Goal: Register for event/course

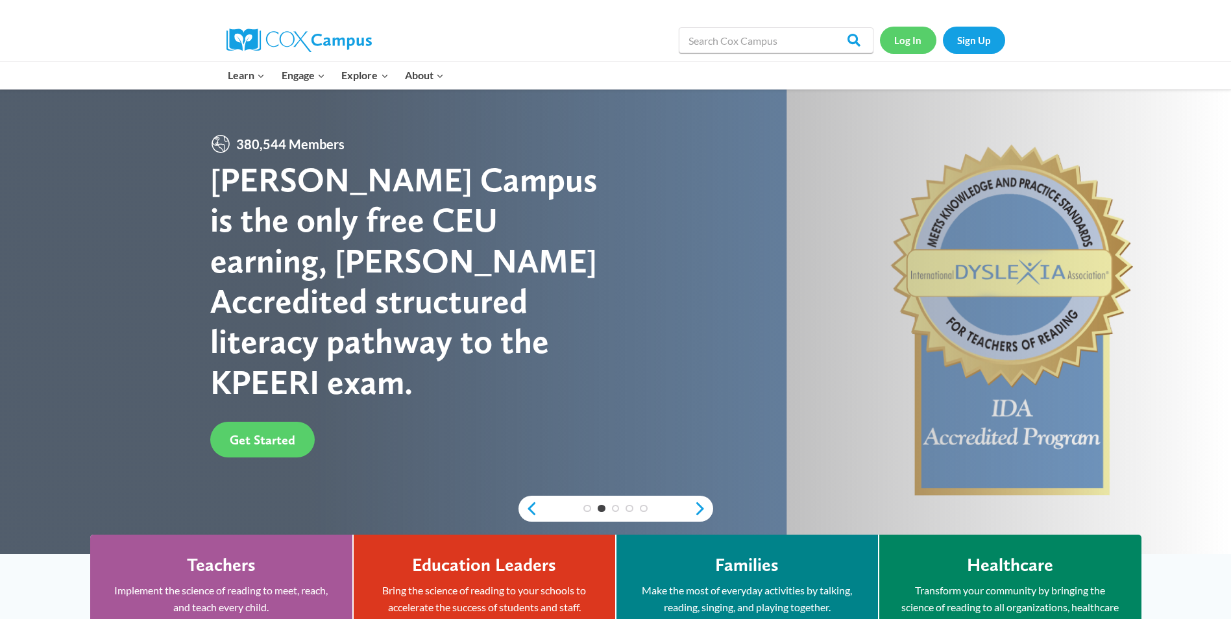
click at [887, 36] on link "Log In" at bounding box center [908, 40] width 56 height 27
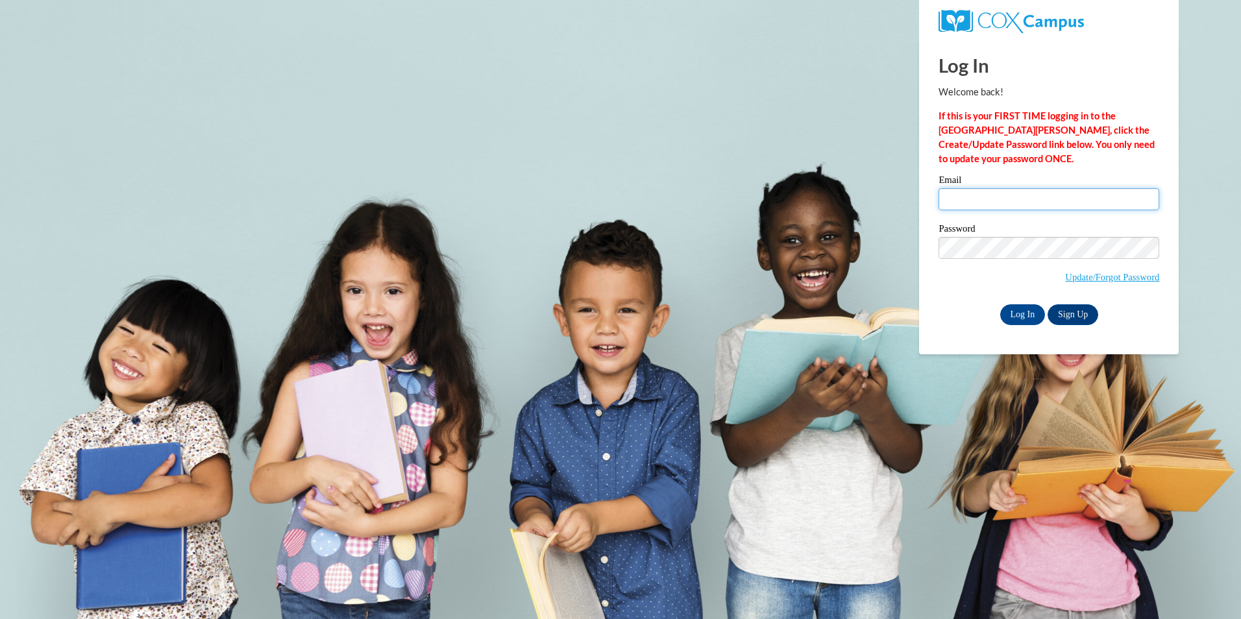
click at [996, 203] on input "Email" at bounding box center [1049, 199] width 221 height 22
type input "ssaulter@wildcat.fvsu.edu"
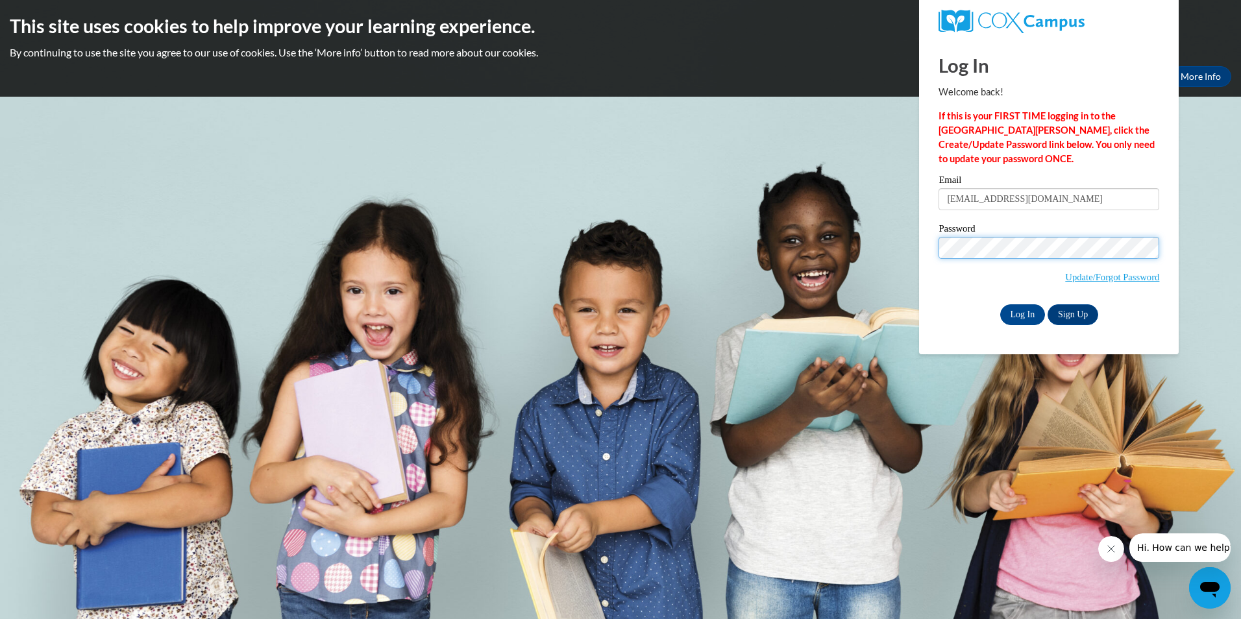
click at [1000, 304] on input "Log In" at bounding box center [1022, 314] width 45 height 21
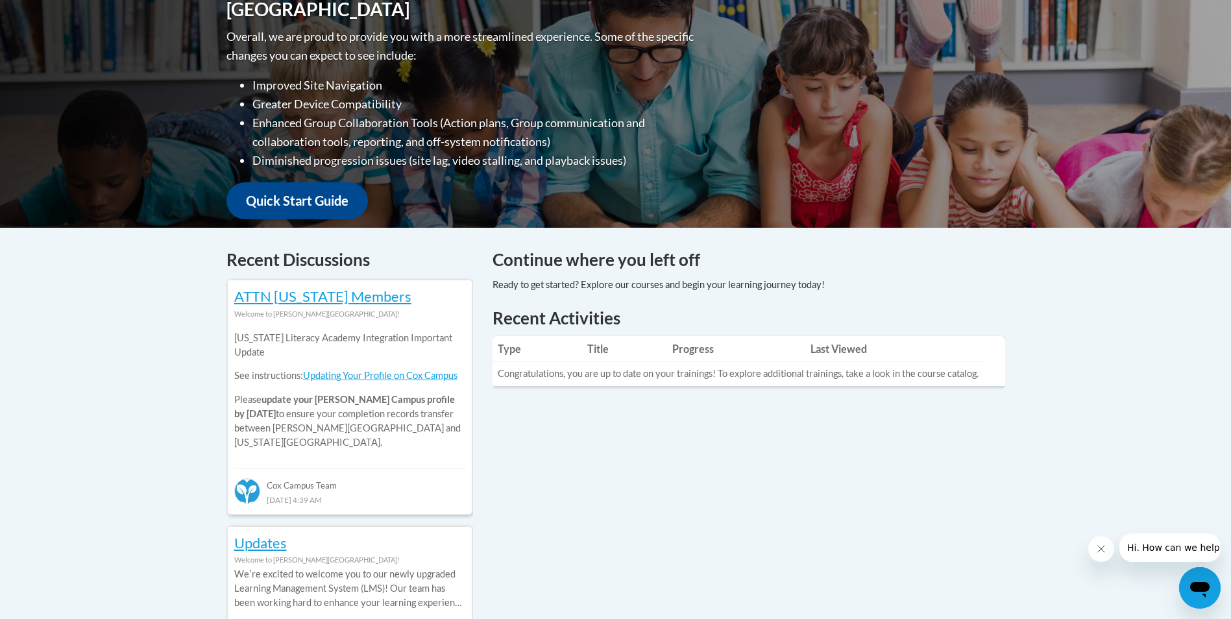
scroll to position [130, 0]
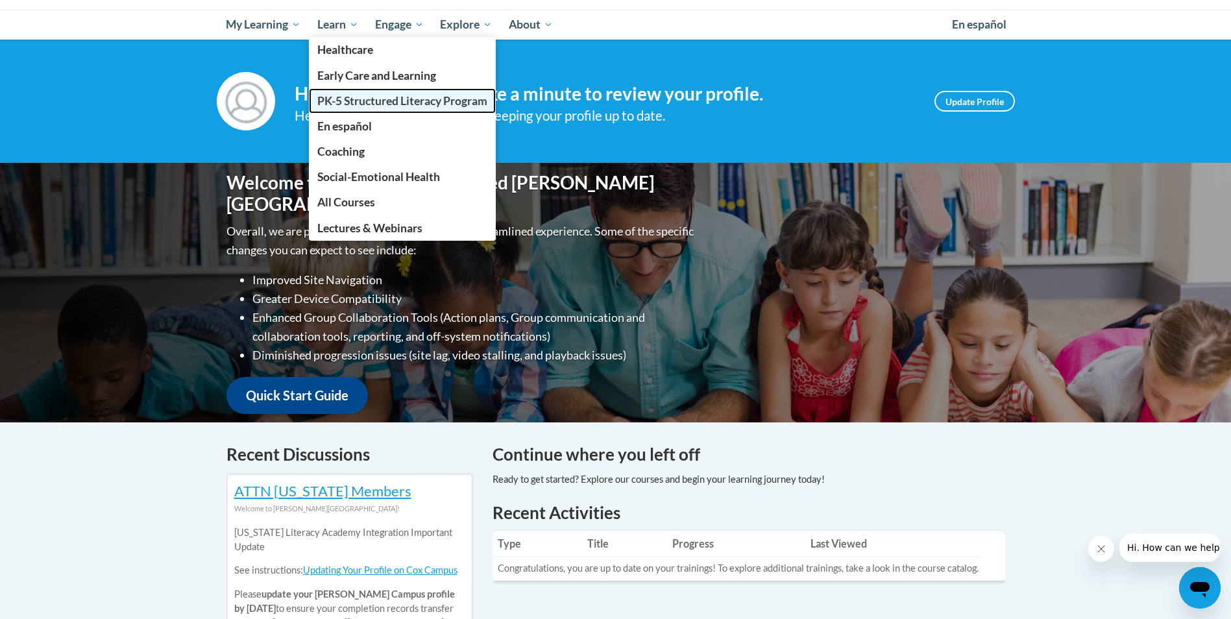
click at [352, 93] on link "PK-5 Structured Literacy Program" at bounding box center [402, 100] width 187 height 25
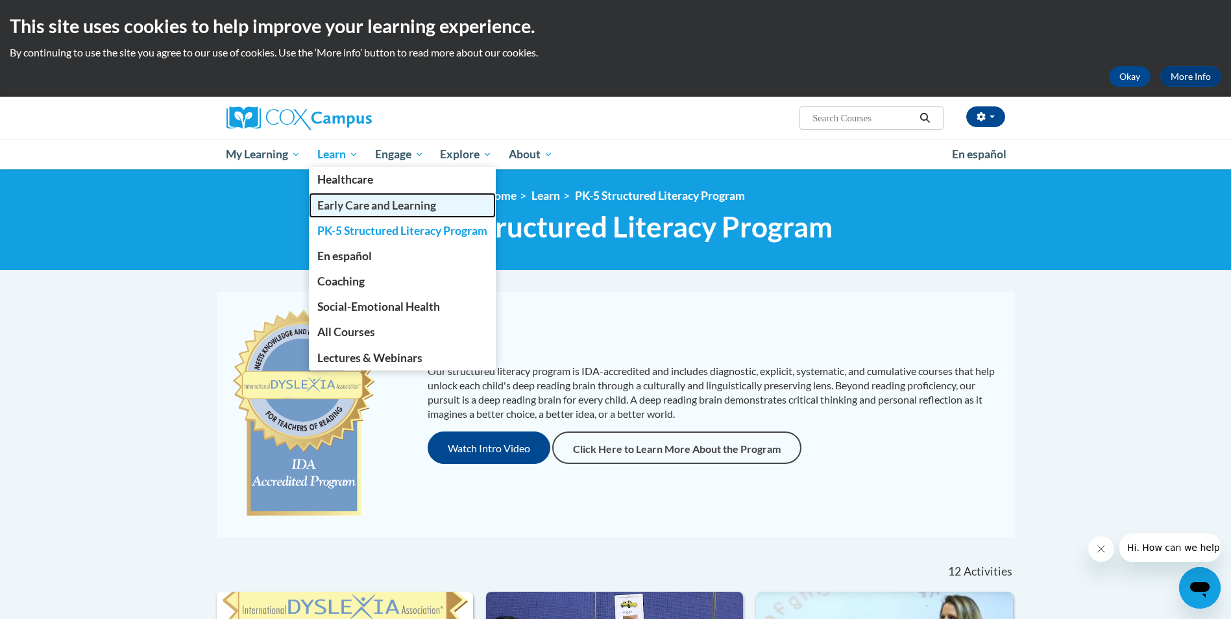
click at [344, 203] on span "Early Care and Learning" at bounding box center [376, 206] width 119 height 14
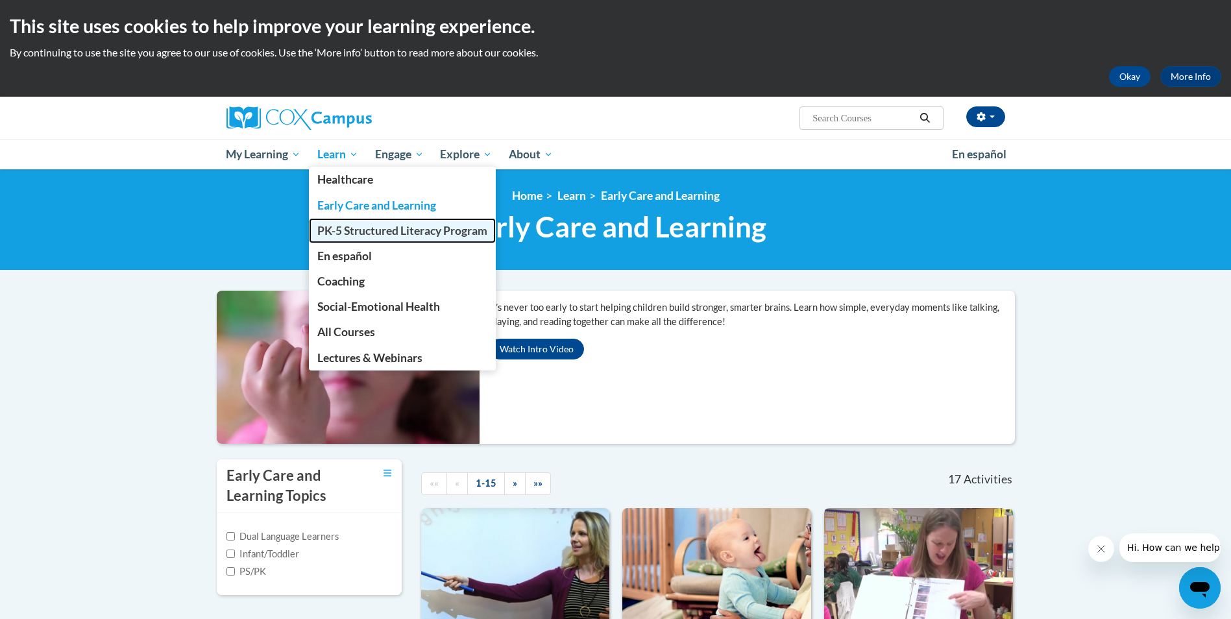
click at [344, 222] on link "PK-5 Structured Literacy Program" at bounding box center [402, 230] width 187 height 25
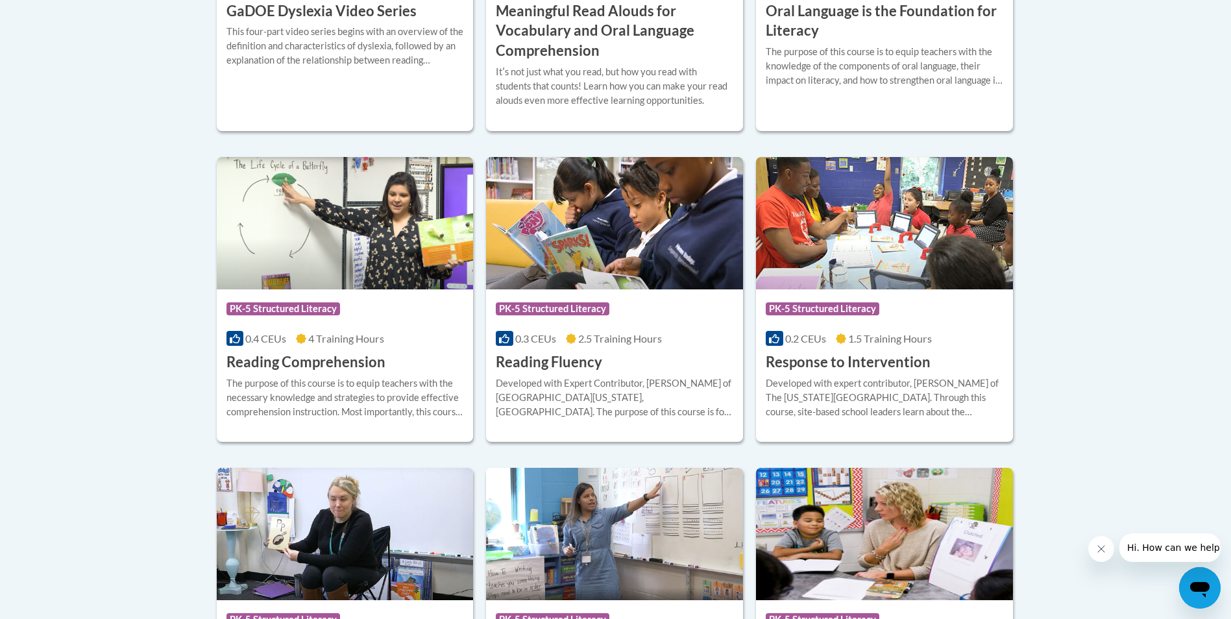
scroll to position [1298, 0]
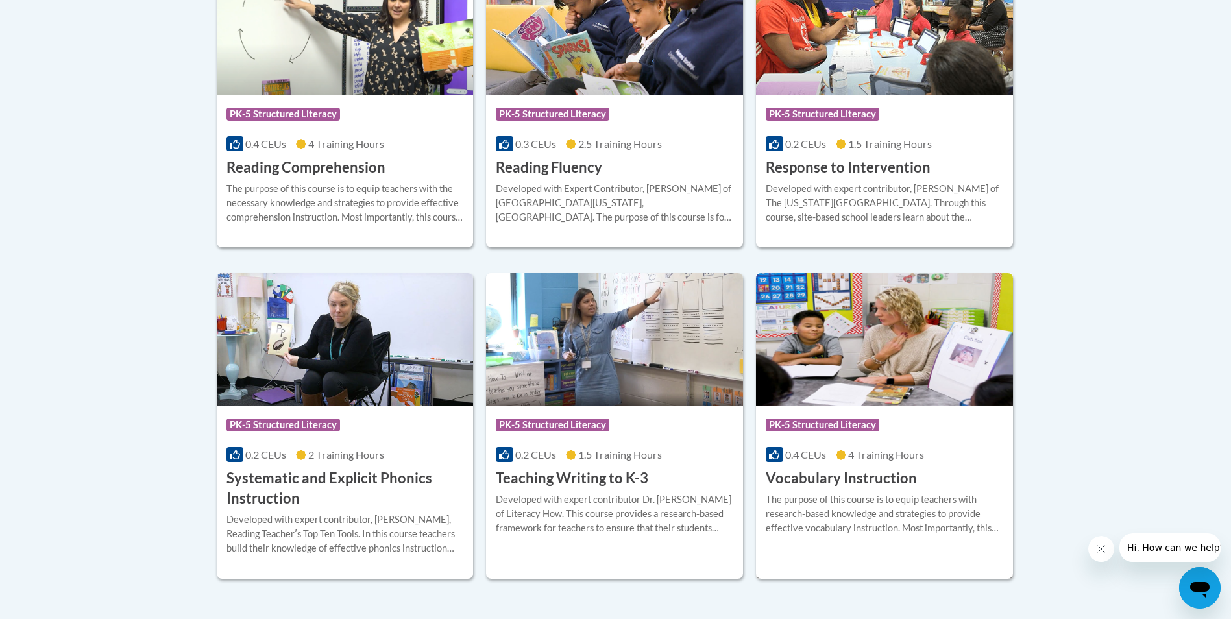
click at [832, 451] on div "0.4 CEUs 4 Training Hours" at bounding box center [885, 455] width 238 height 14
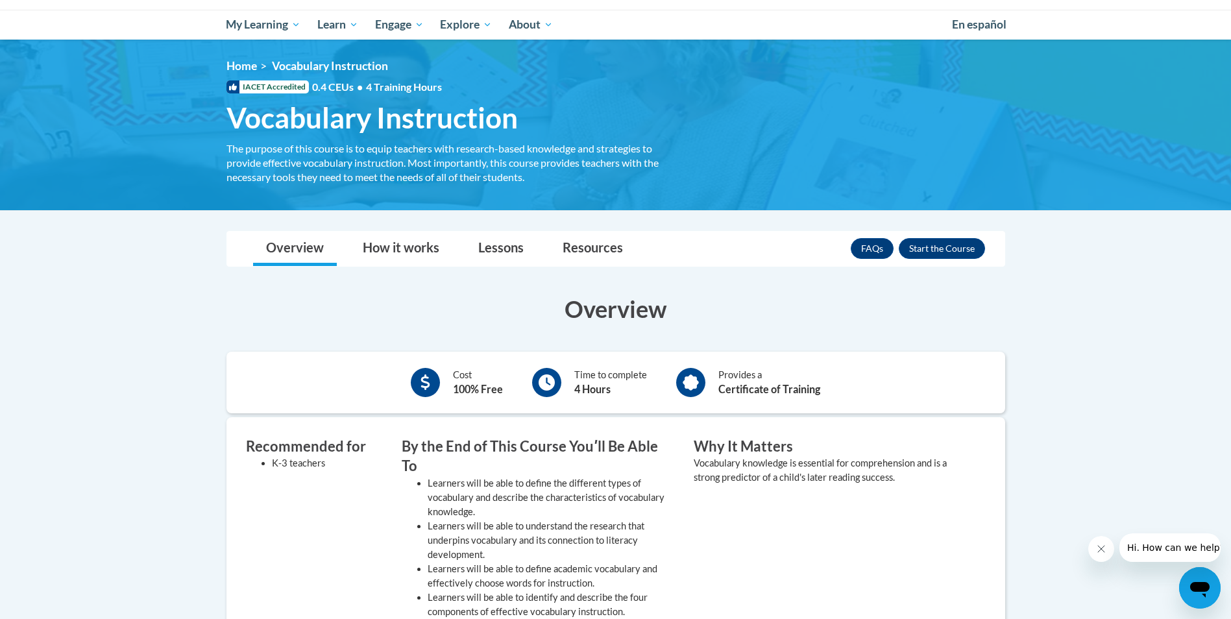
scroll to position [65, 0]
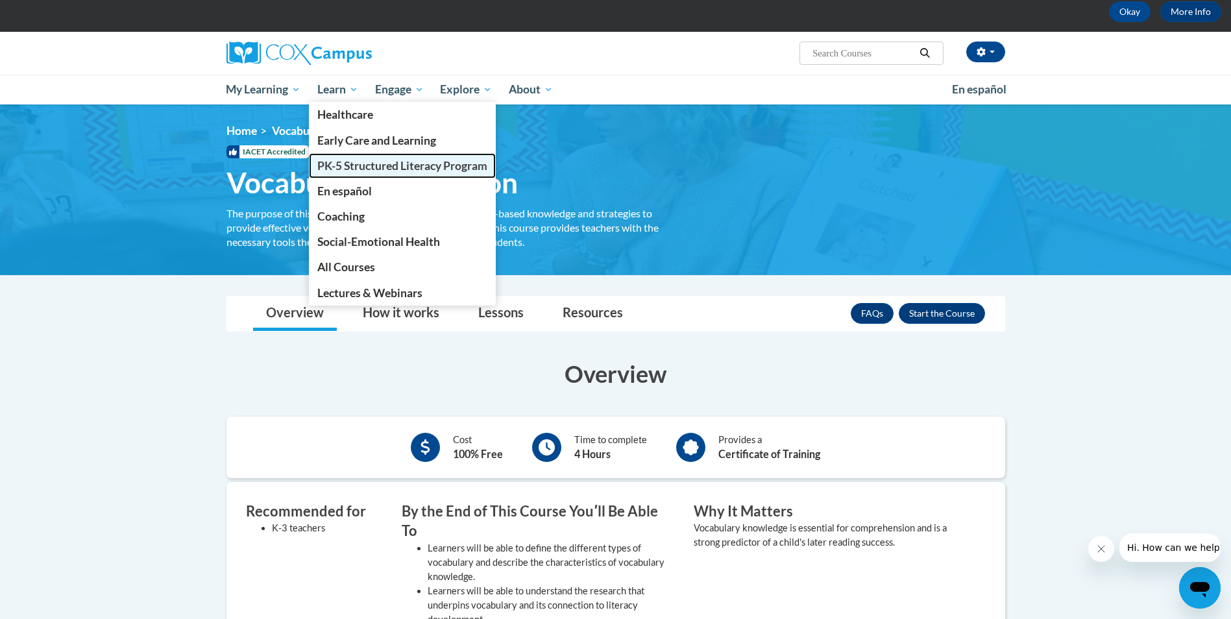
click at [366, 159] on span "PK-5 Structured Literacy Program" at bounding box center [402, 166] width 170 height 14
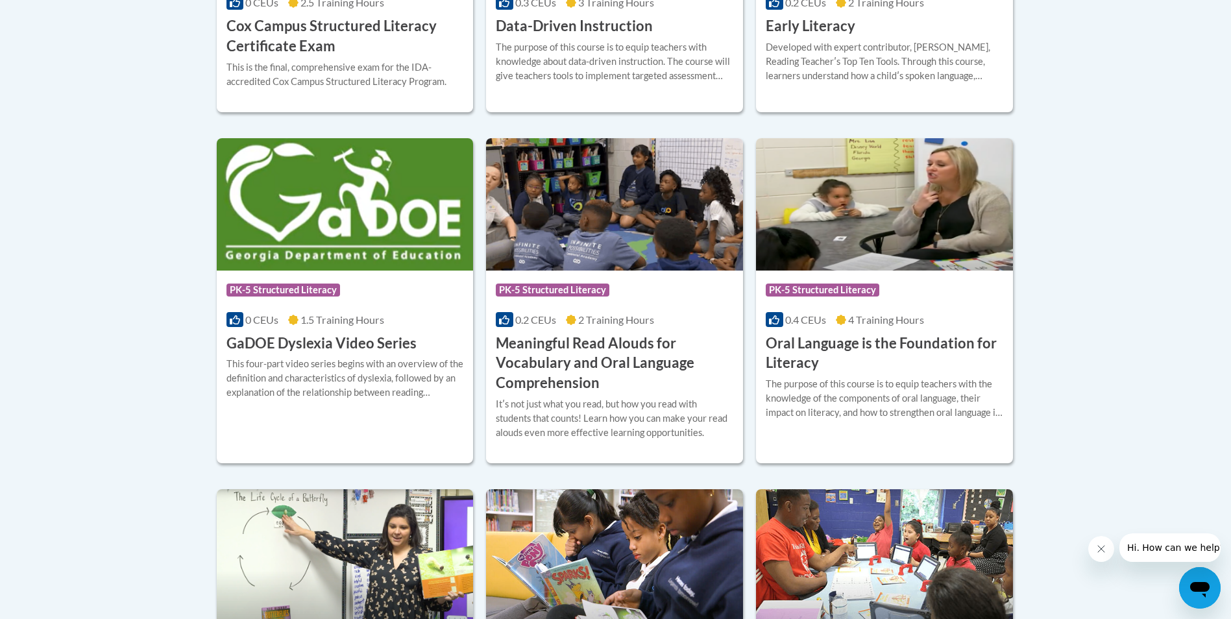
scroll to position [706, 0]
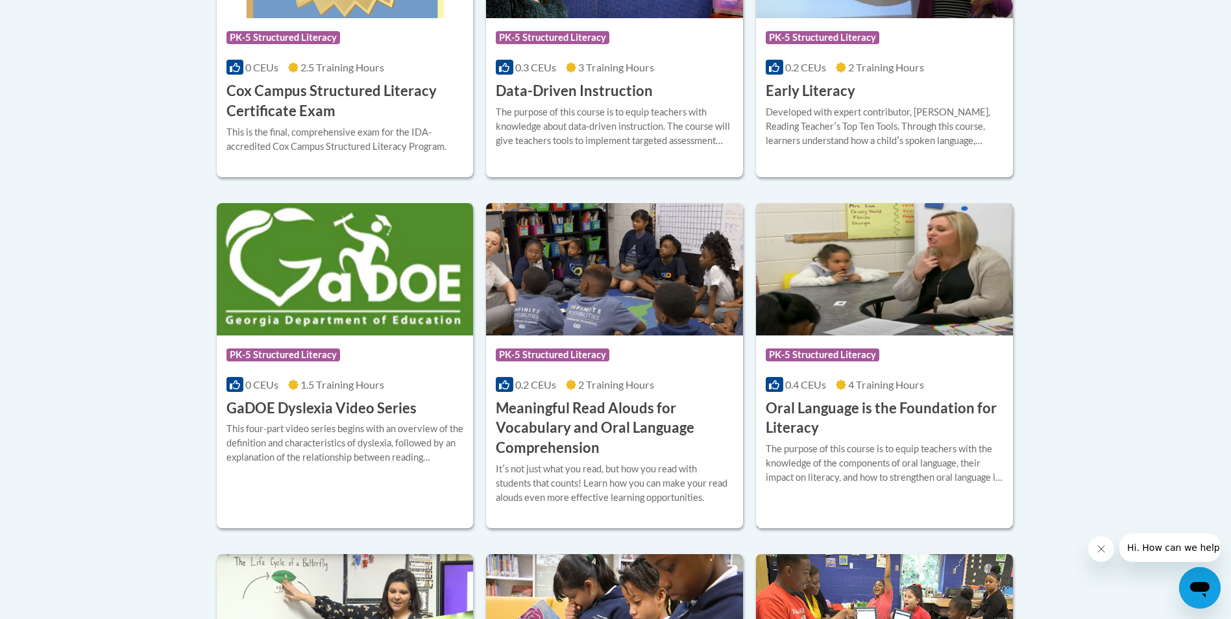
click at [917, 418] on h3 "Oral Language is the Foundation for Literacy" at bounding box center [885, 419] width 238 height 40
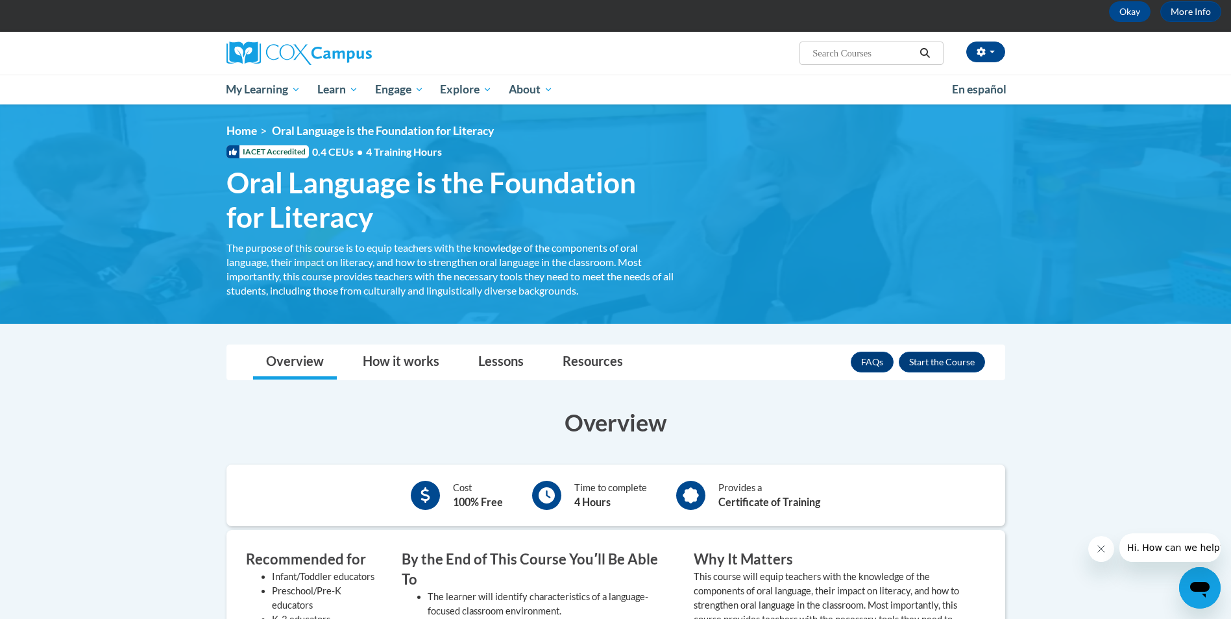
scroll to position [130, 0]
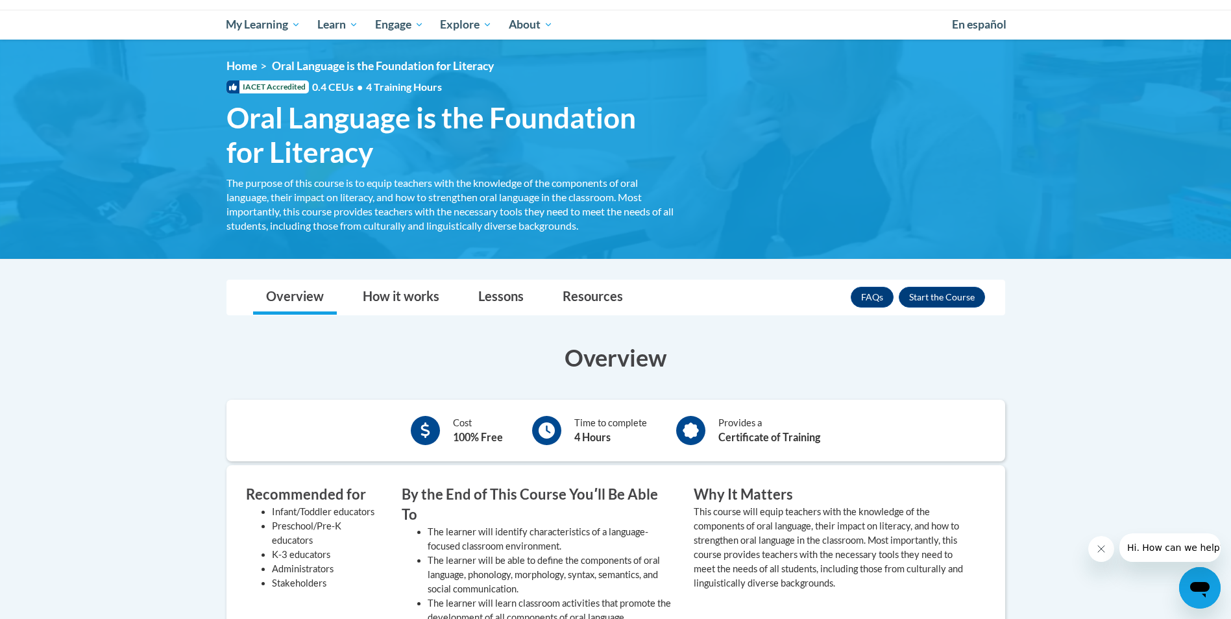
click at [927, 311] on div "FAQs Enroll" at bounding box center [918, 297] width 134 height 34
click at [927, 304] on button "Enroll" at bounding box center [942, 297] width 86 height 21
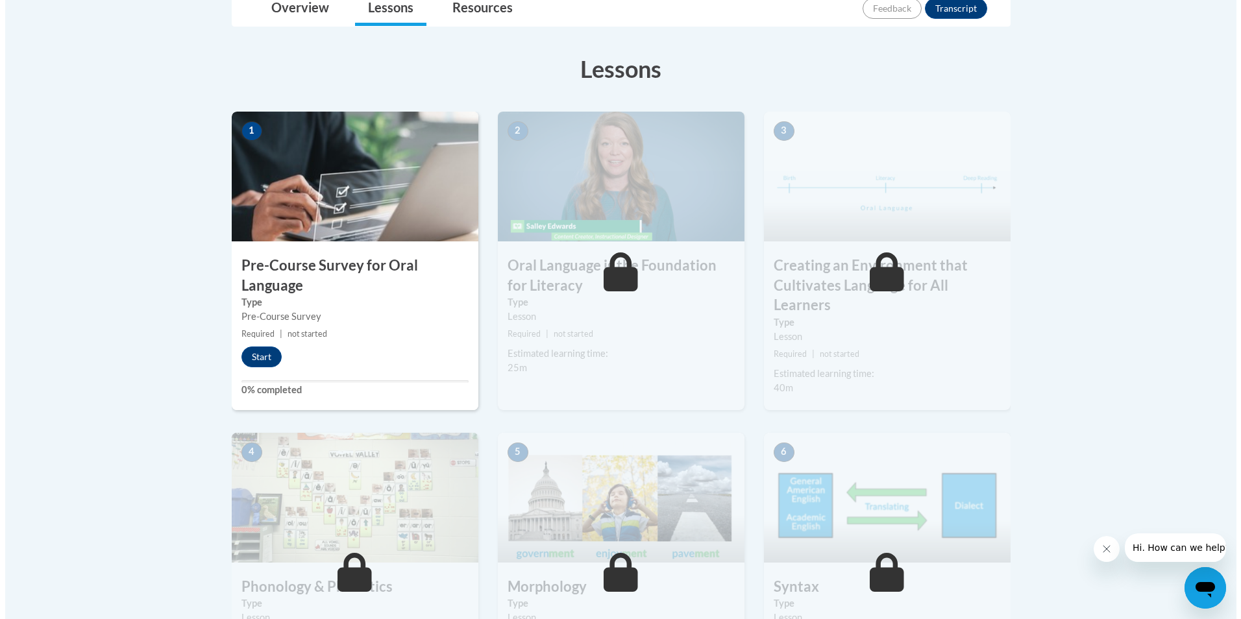
scroll to position [195, 0]
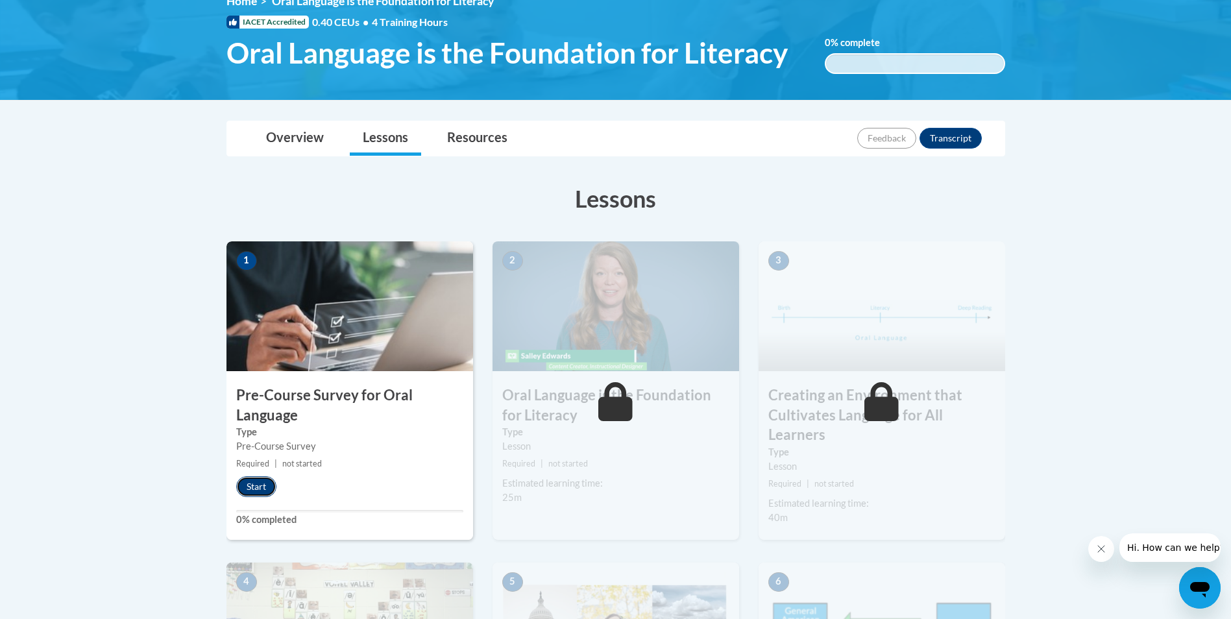
click at [267, 478] on button "Start" at bounding box center [256, 486] width 40 height 21
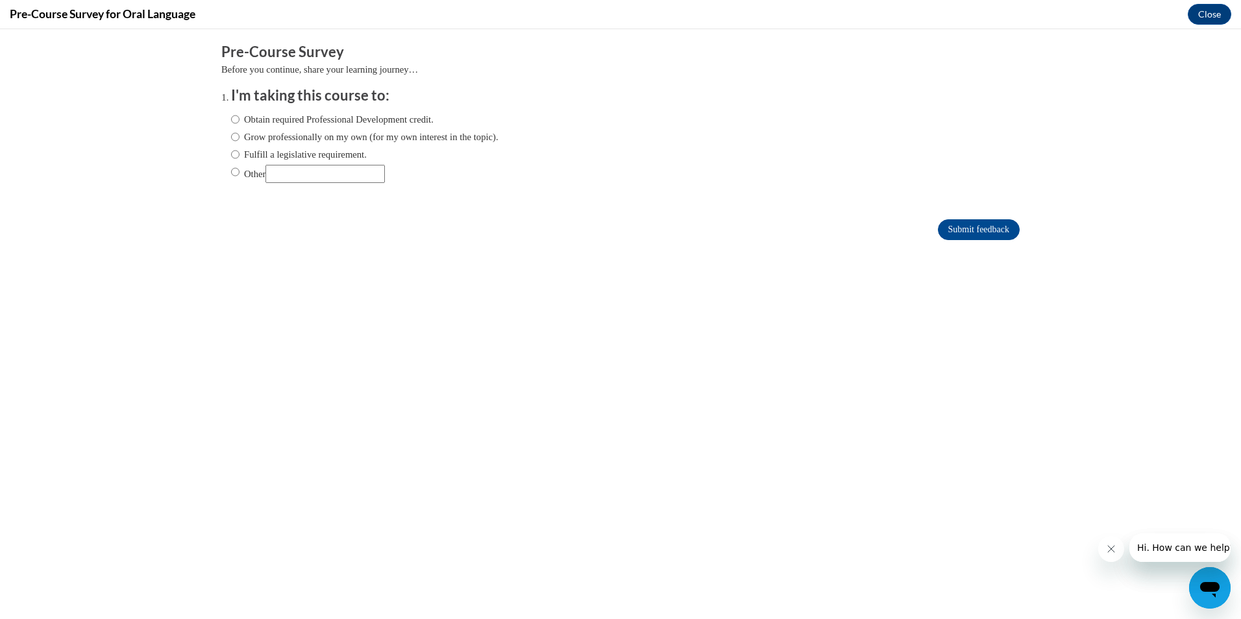
scroll to position [0, 0]
click at [358, 136] on label "Grow professionally on my own (for my own interest in the topic)." at bounding box center [364, 137] width 267 height 14
click at [240, 136] on input "Grow professionally on my own (for my own interest in the topic)." at bounding box center [235, 137] width 8 height 14
radio input "true"
click at [967, 236] on input "Submit feedback" at bounding box center [979, 229] width 82 height 21
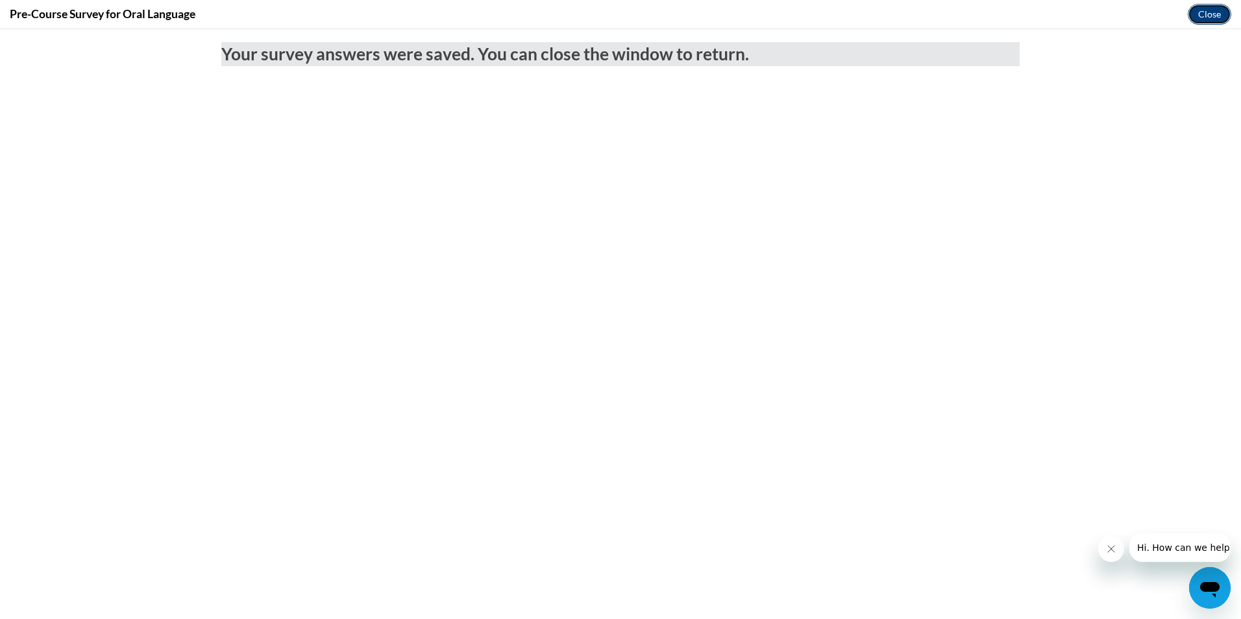
click at [1196, 22] on button "Close" at bounding box center [1209, 14] width 43 height 21
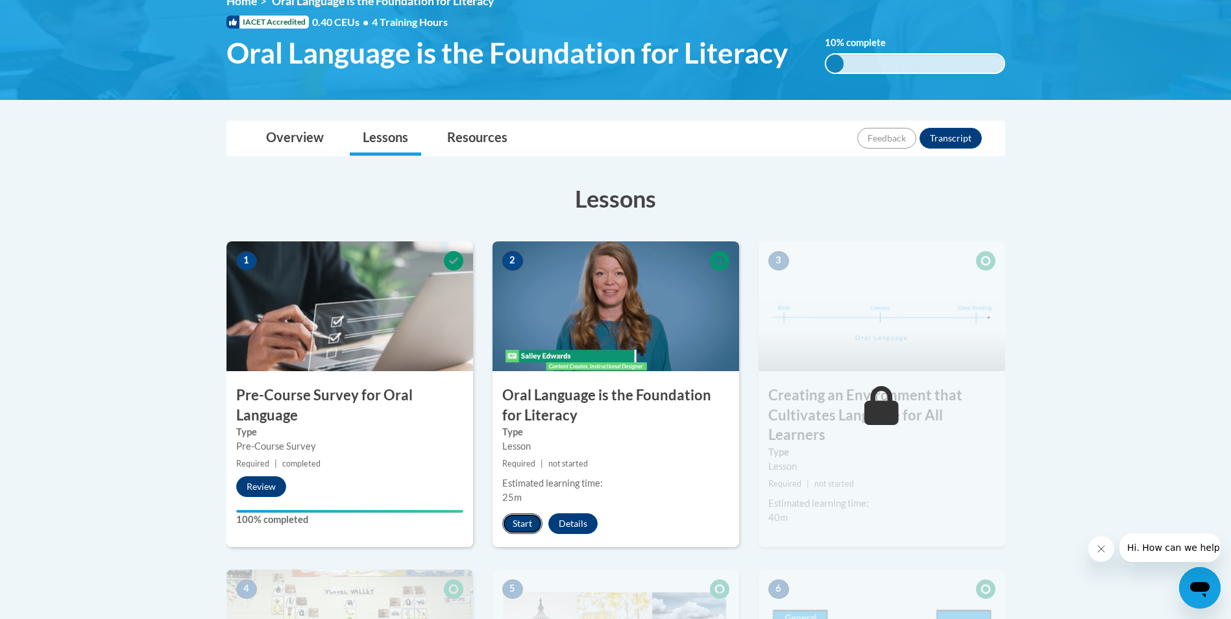
click at [518, 513] on button "Start" at bounding box center [522, 523] width 40 height 21
